Goal: Transaction & Acquisition: Purchase product/service

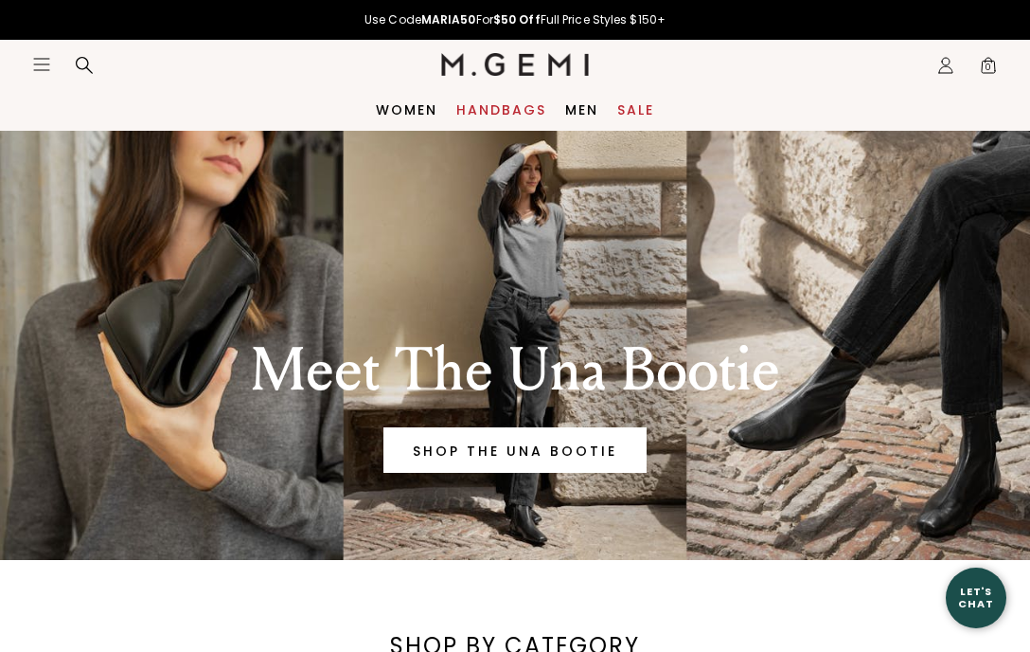
click at [495, 113] on link "Handbags" at bounding box center [502, 109] width 90 height 15
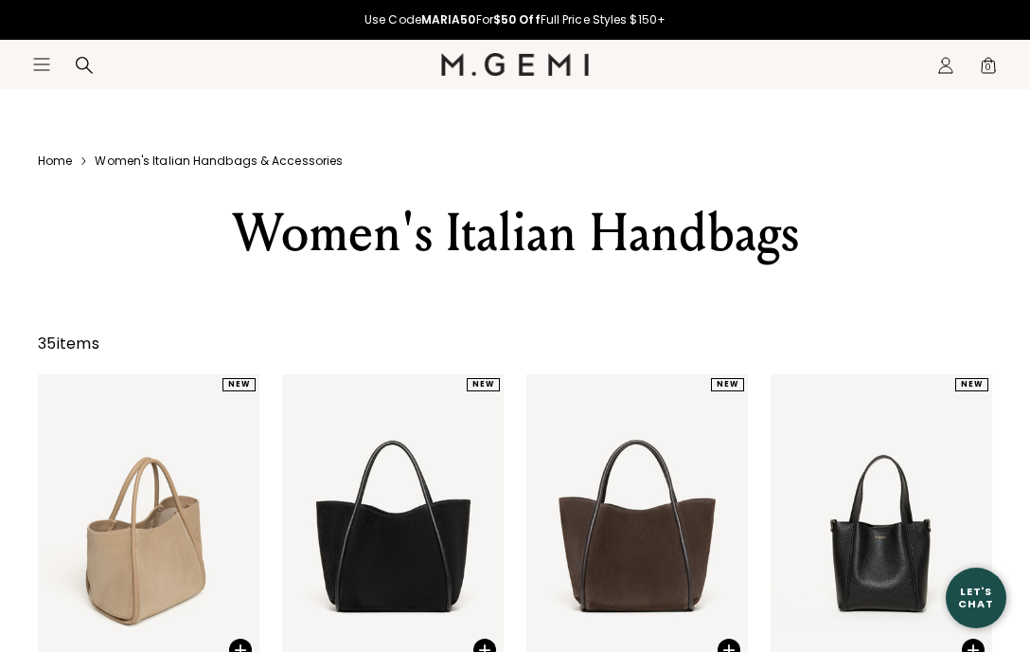
scroll to position [184, 0]
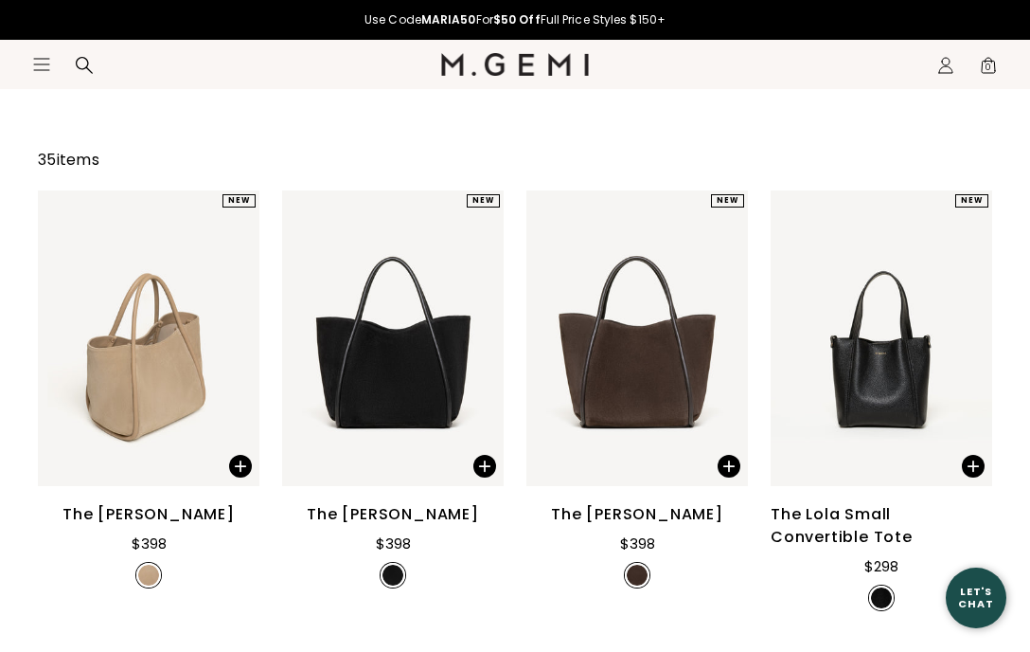
click at [629, 395] on img at bounding box center [638, 338] width 222 height 296
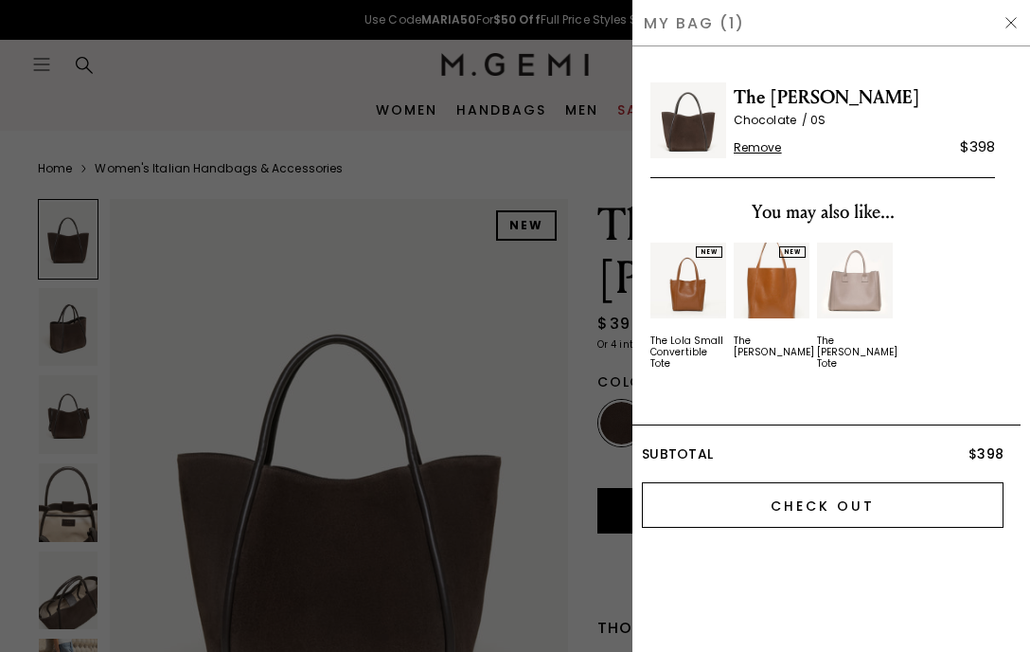
click at [799, 507] on input "Check Out" at bounding box center [823, 504] width 362 height 45
